Goal: Information Seeking & Learning: Find specific fact

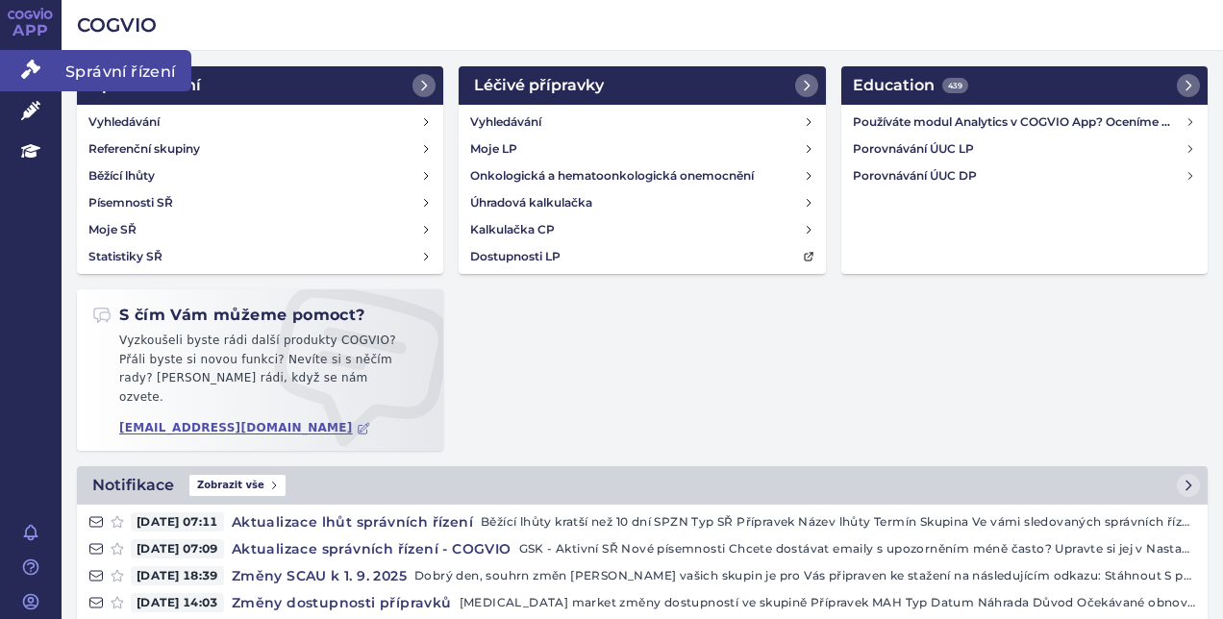
click at [37, 65] on icon at bounding box center [30, 69] width 19 height 19
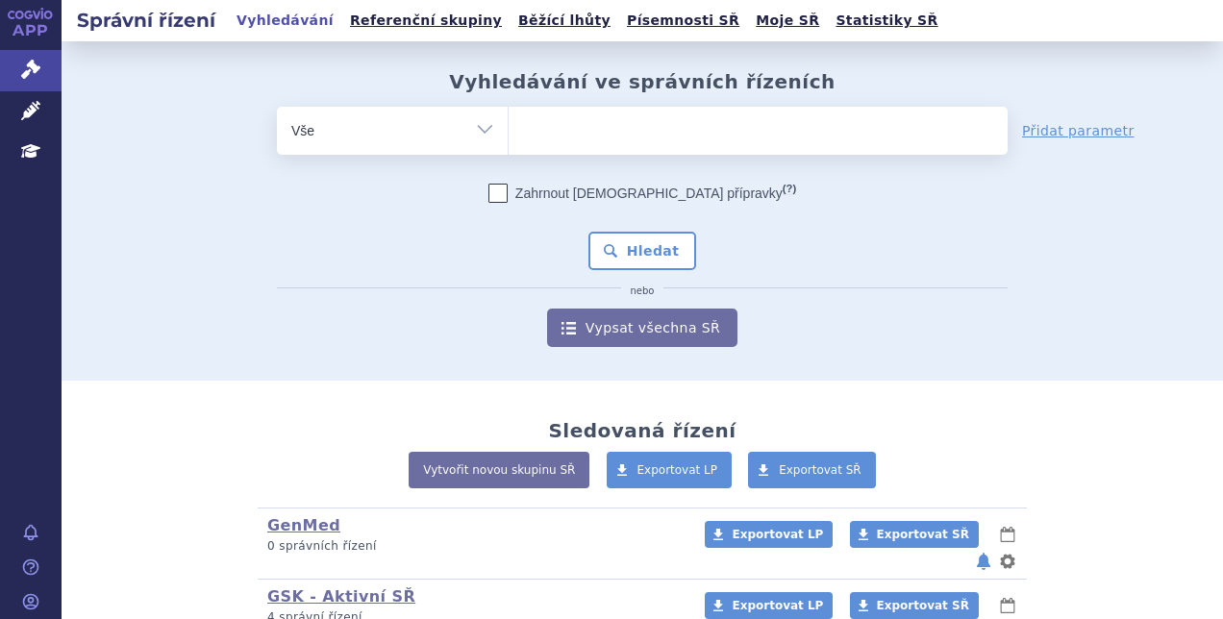
click at [592, 127] on ul at bounding box center [757, 127] width 499 height 40
click at [508, 127] on select at bounding box center [507, 130] width 1 height 48
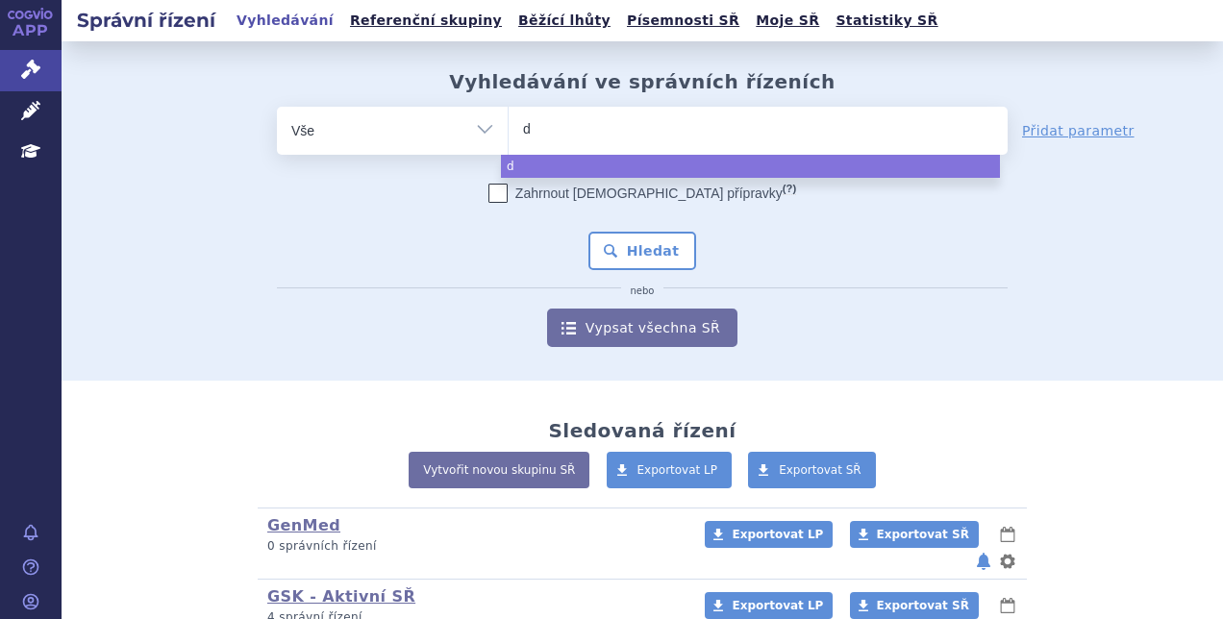
type input "du"
type input "dupi"
type input "dupixe"
type input "dupixent"
select select "dupixent"
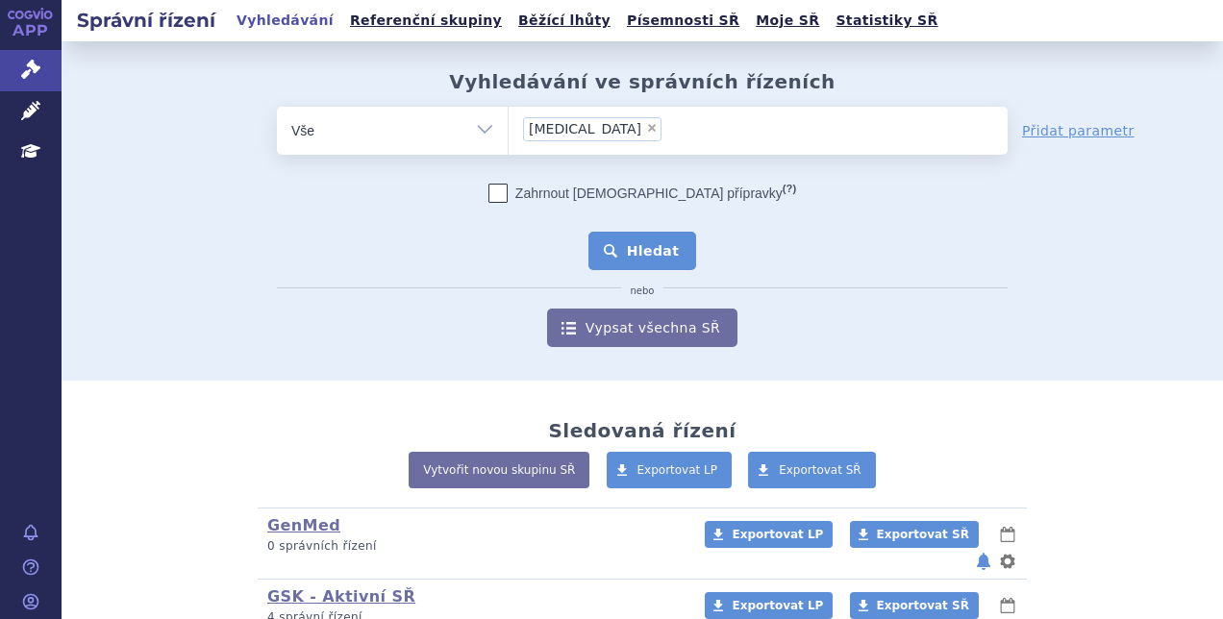
click at [630, 241] on button "Hledat" at bounding box center [642, 251] width 109 height 38
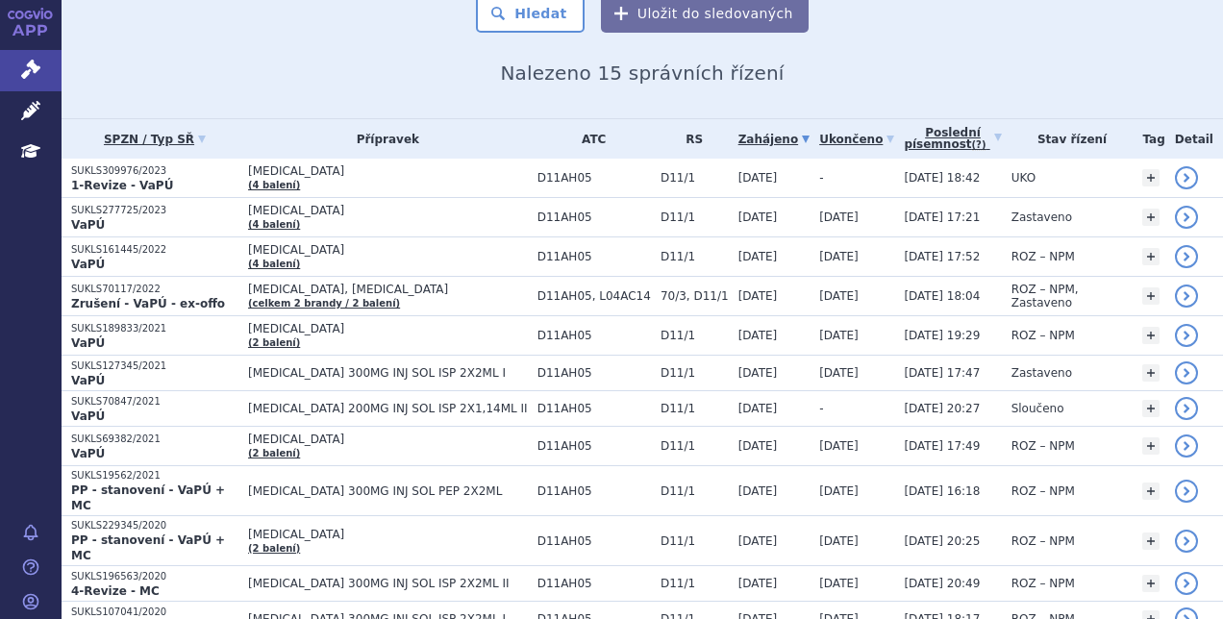
scroll to position [202, 0]
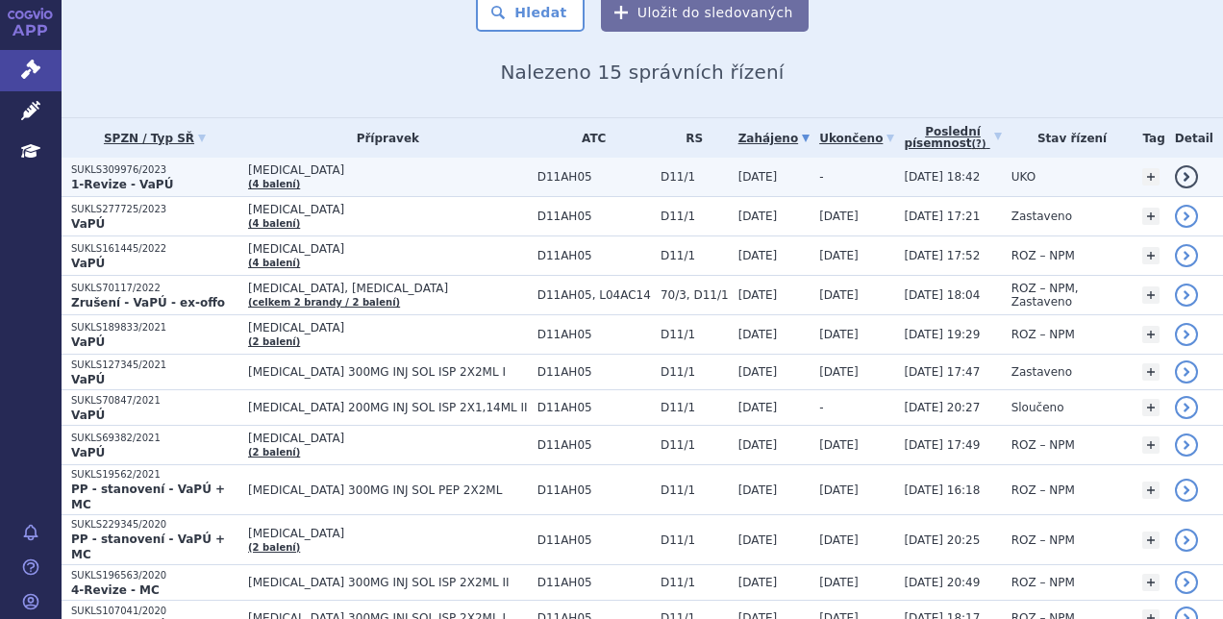
click at [1174, 173] on link "detail" at bounding box center [1185, 176] width 23 height 23
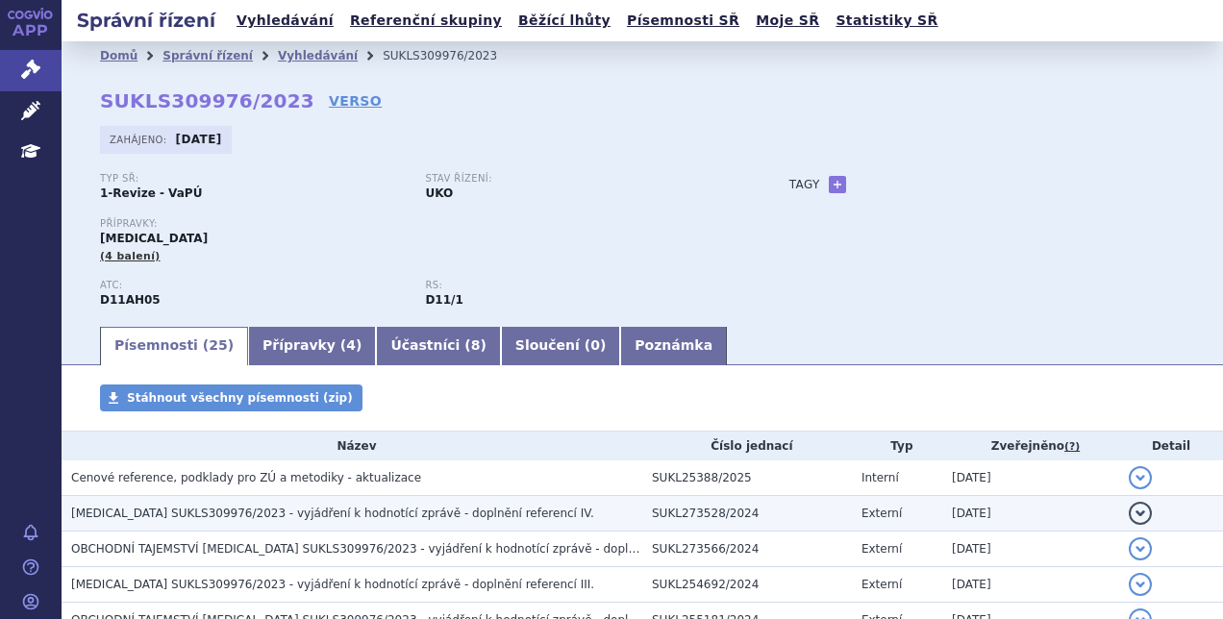
scroll to position [146, 0]
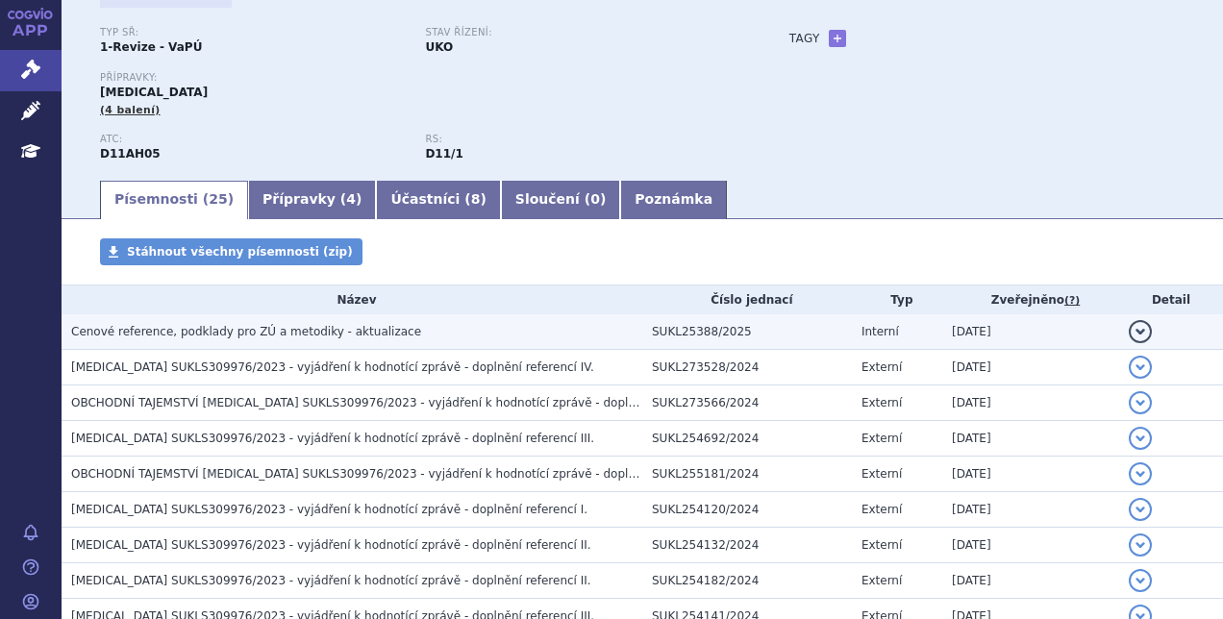
click at [1129, 329] on button "detail" at bounding box center [1139, 331] width 23 height 23
